Goal: Information Seeking & Learning: Learn about a topic

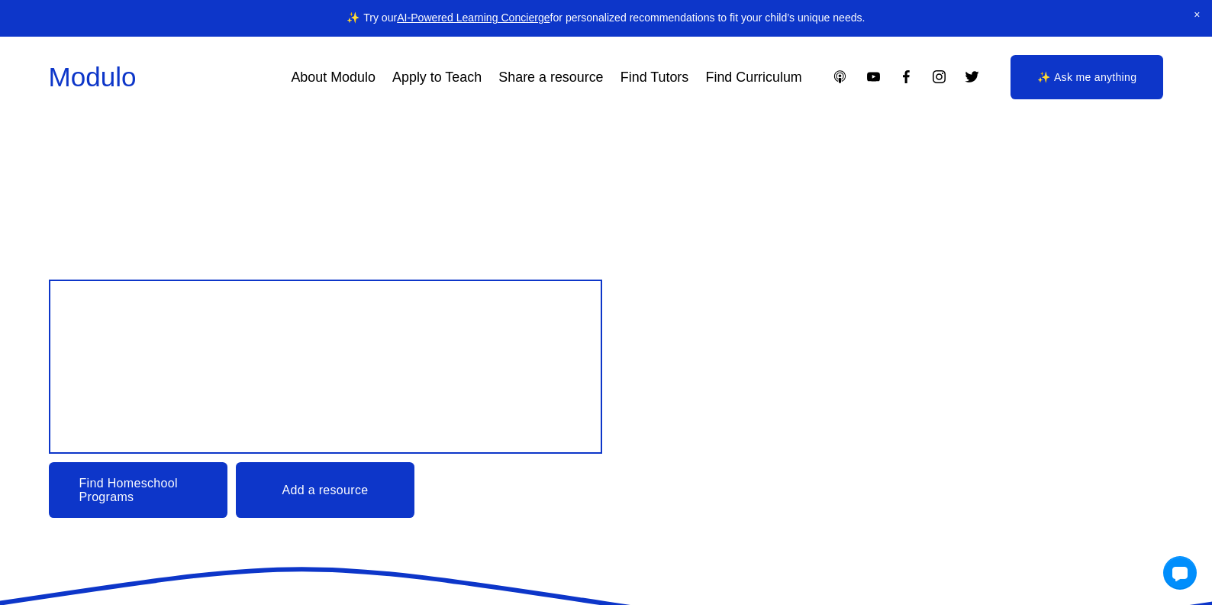
click at [128, 493] on link "Find Homeschool Programs" at bounding box center [138, 490] width 179 height 56
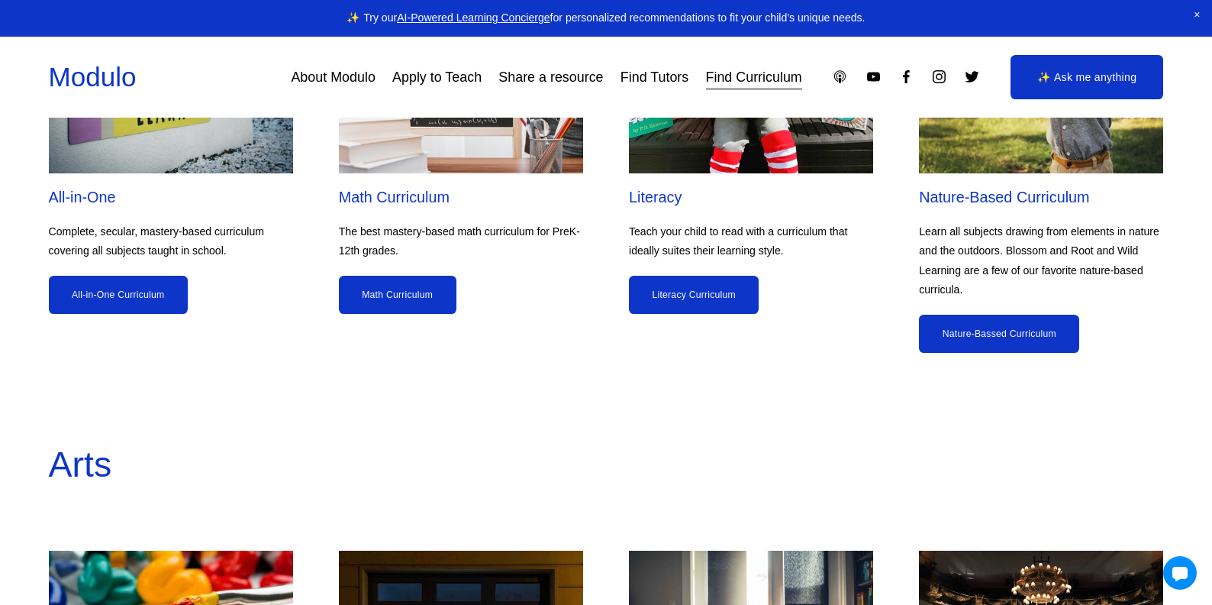
scroll to position [1443, 0]
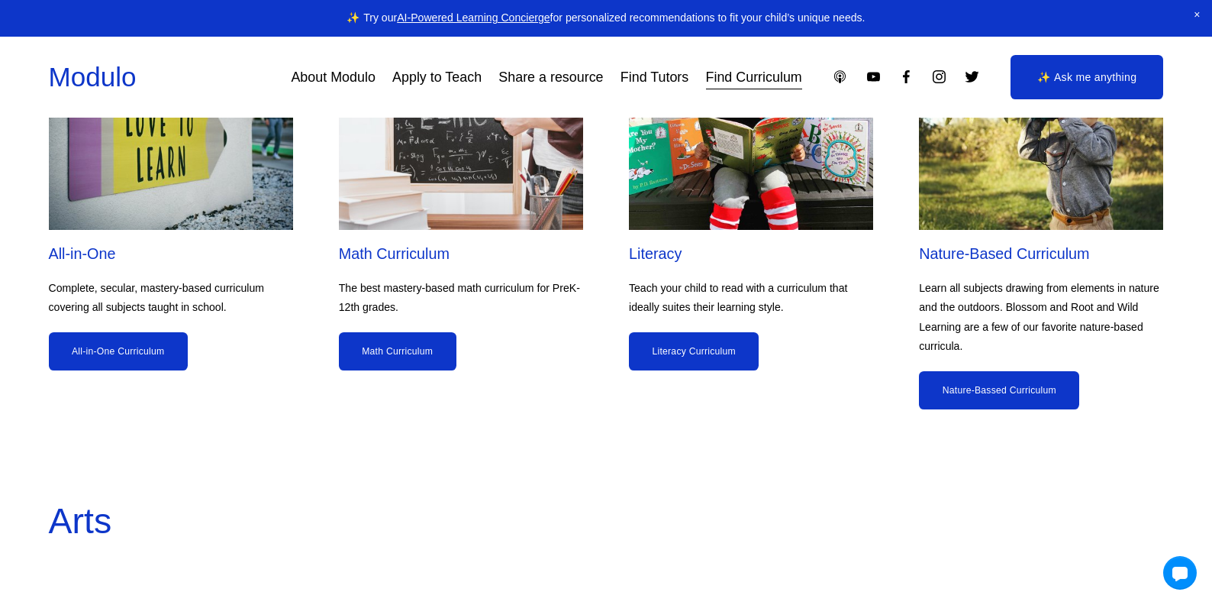
click at [437, 253] on h2 "Math Curriculum" at bounding box center [461, 254] width 244 height 20
click at [448, 173] on img at bounding box center [461, 137] width 244 height 184
click at [409, 348] on link "Math Curriculum" at bounding box center [398, 351] width 118 height 39
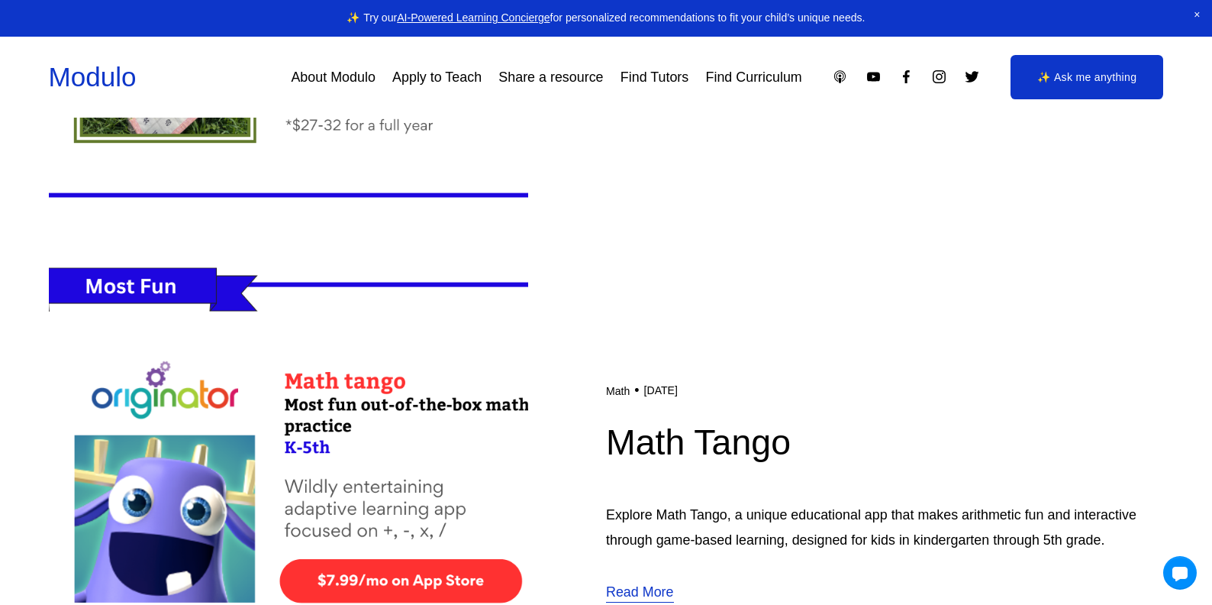
scroll to position [2331, 0]
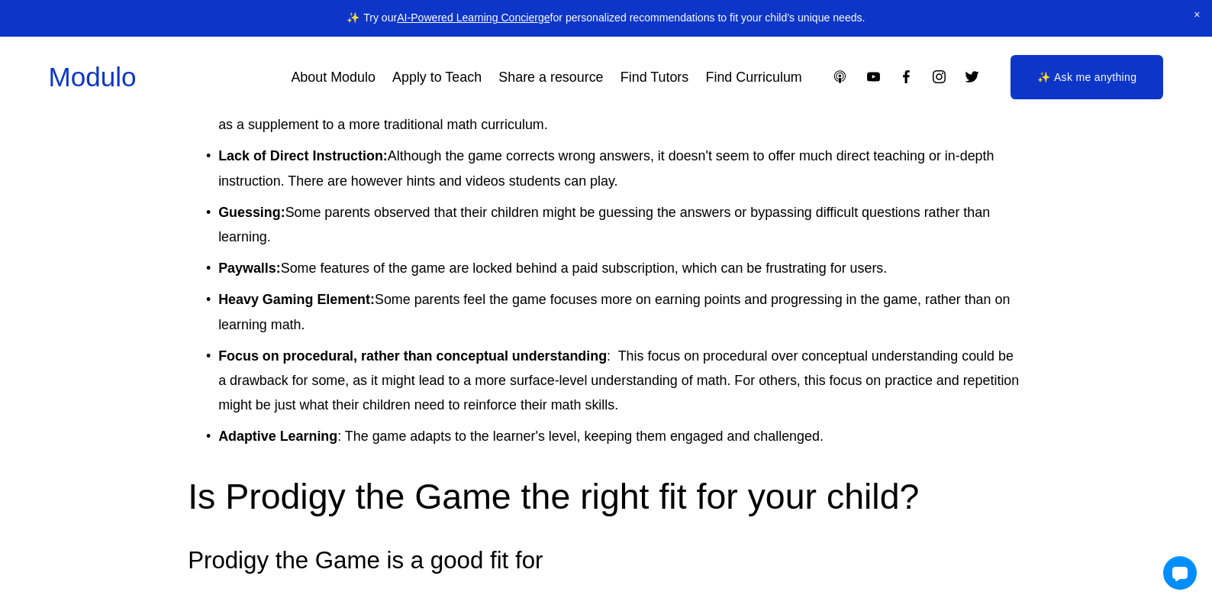
scroll to position [3505, 0]
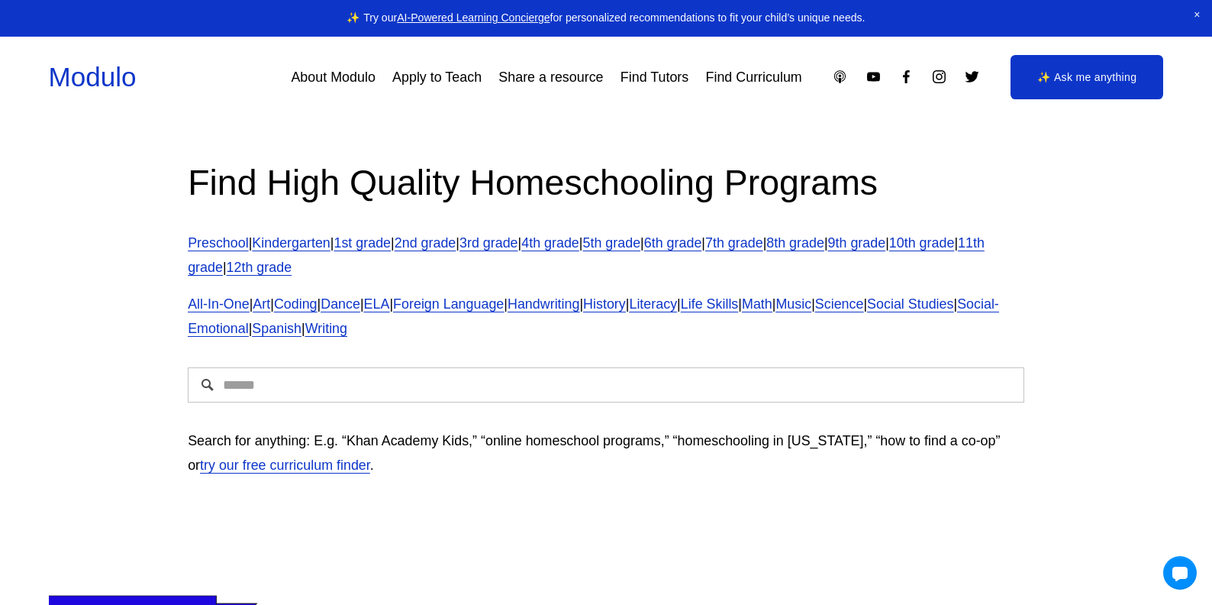
click at [357, 365] on div at bounding box center [606, 384] width 863 height 61
click at [355, 375] on input "Search" at bounding box center [606, 384] width 837 height 35
type input "*"
type input "**********"
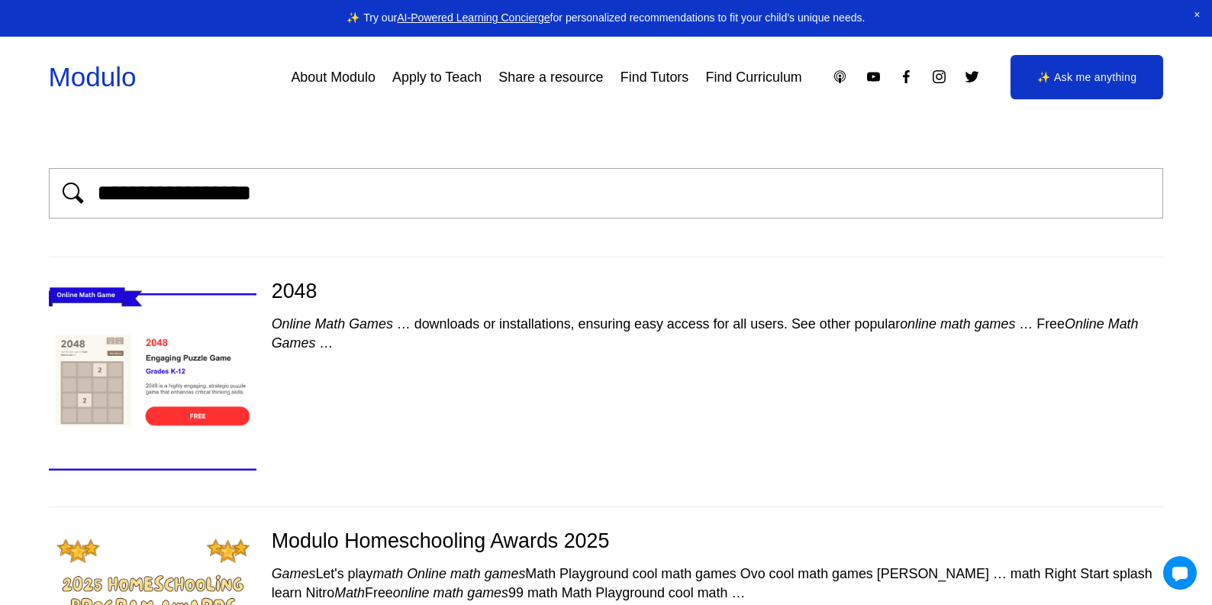
click at [377, 196] on input "**********" at bounding box center [624, 193] width 1059 height 26
type input "****"
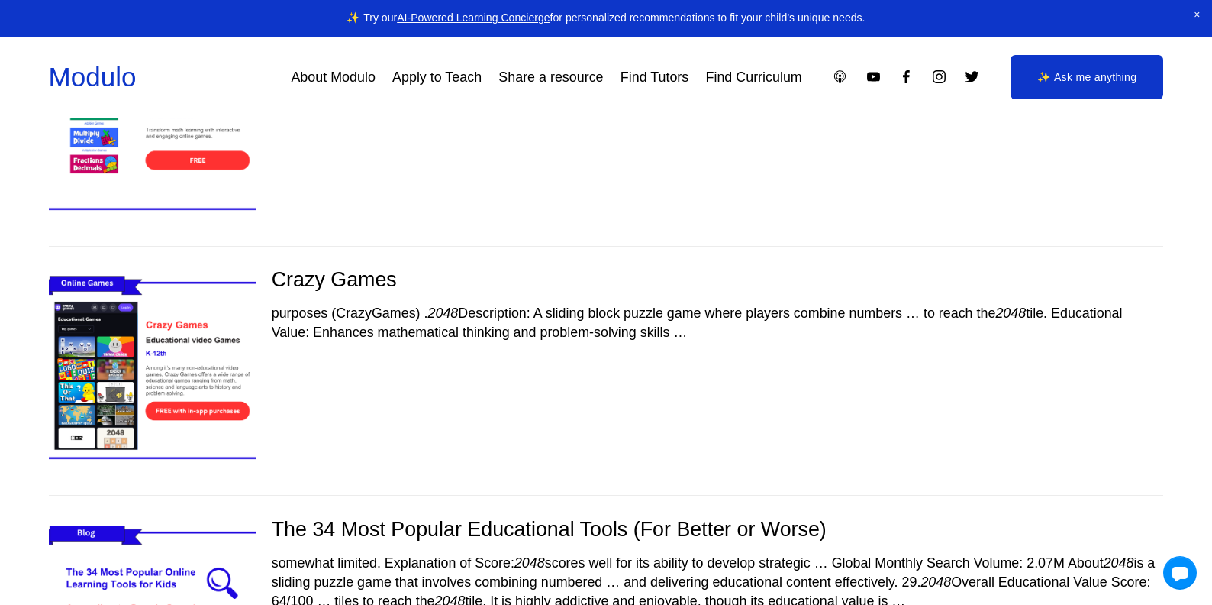
scroll to position [574, 0]
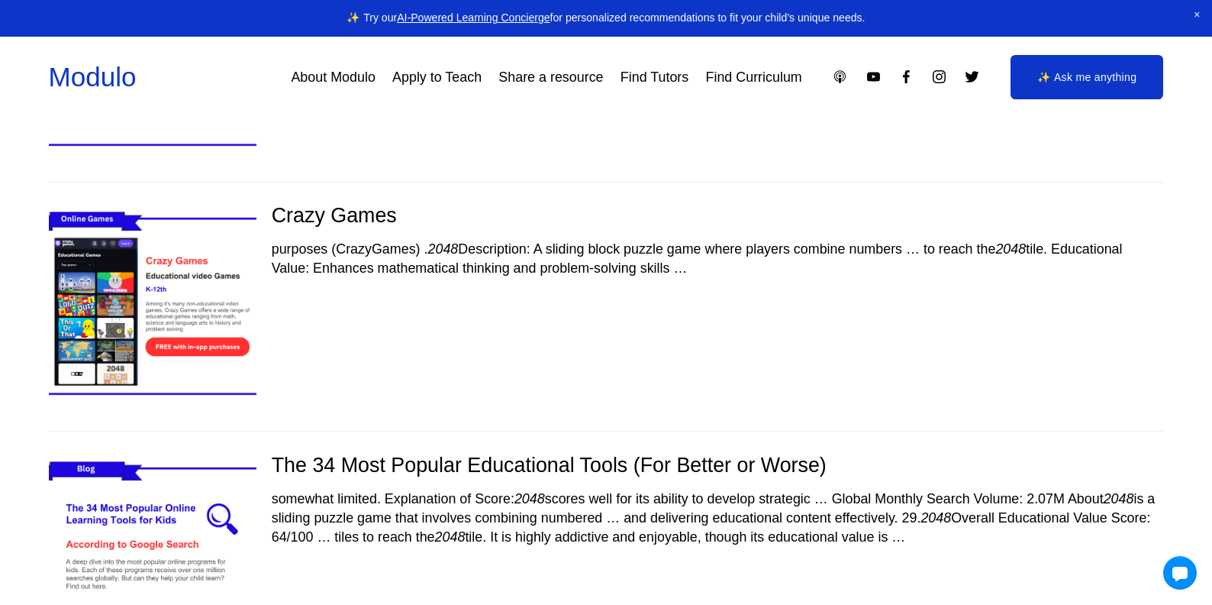
click at [360, 514] on span "Global Monthly Search Volume: 2.07M About 2048 is a sliding puzzle game that in…" at bounding box center [714, 508] width 884 height 34
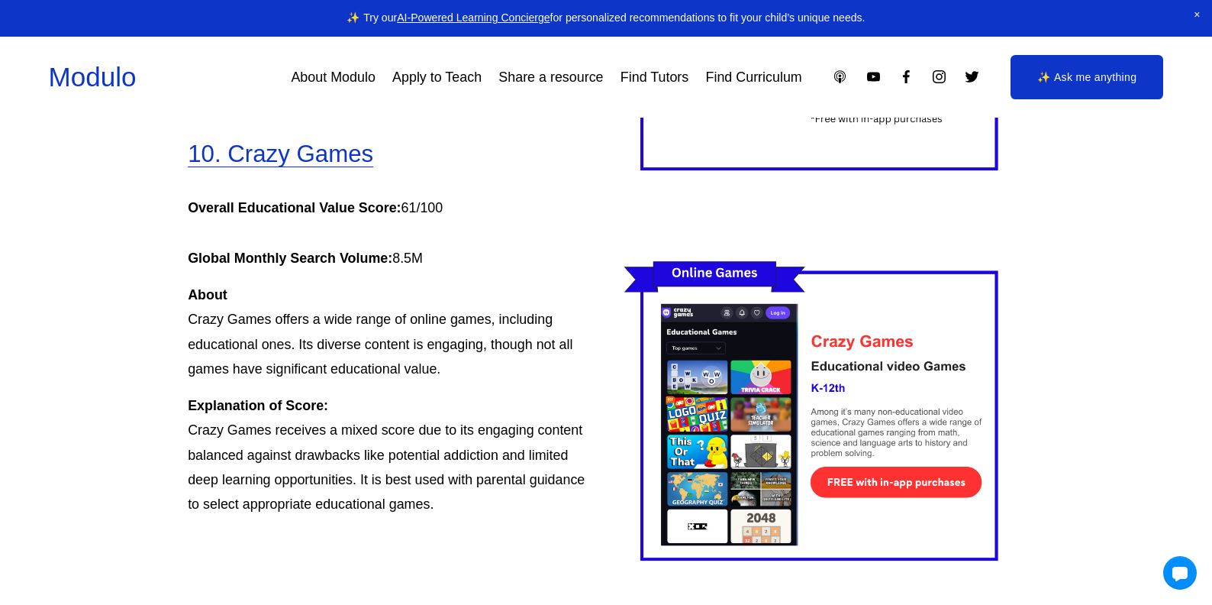
scroll to position [7797, 0]
